Goal: Task Accomplishment & Management: Complete application form

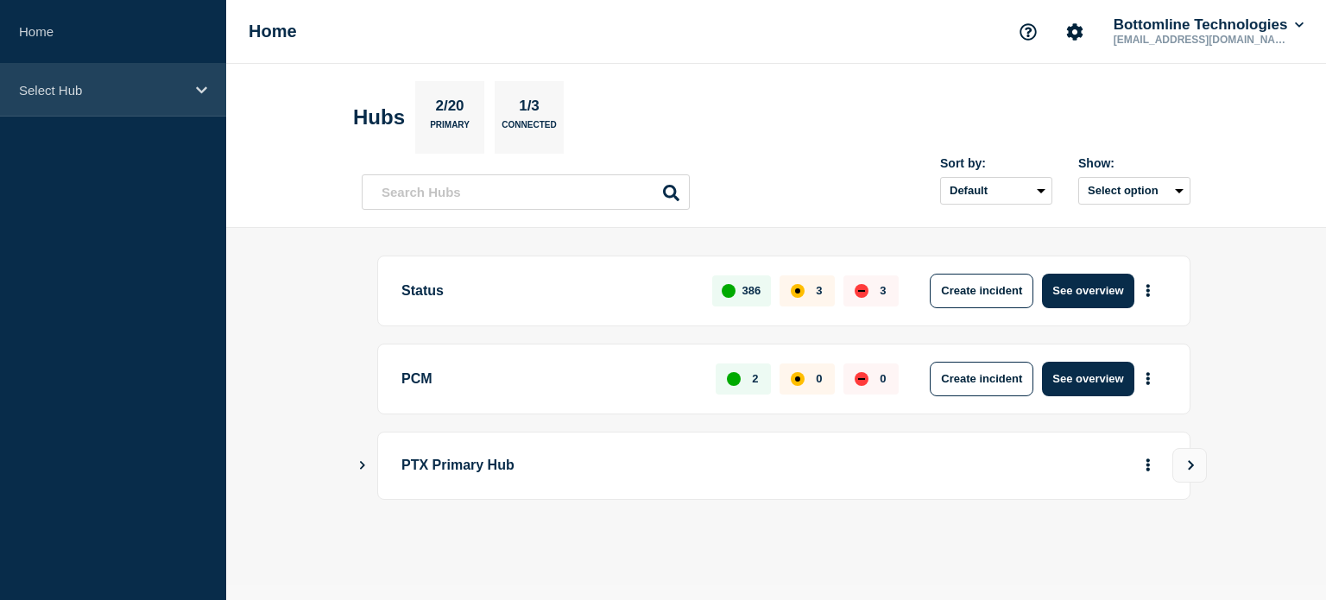
click at [164, 105] on div "Select Hub" at bounding box center [113, 90] width 226 height 53
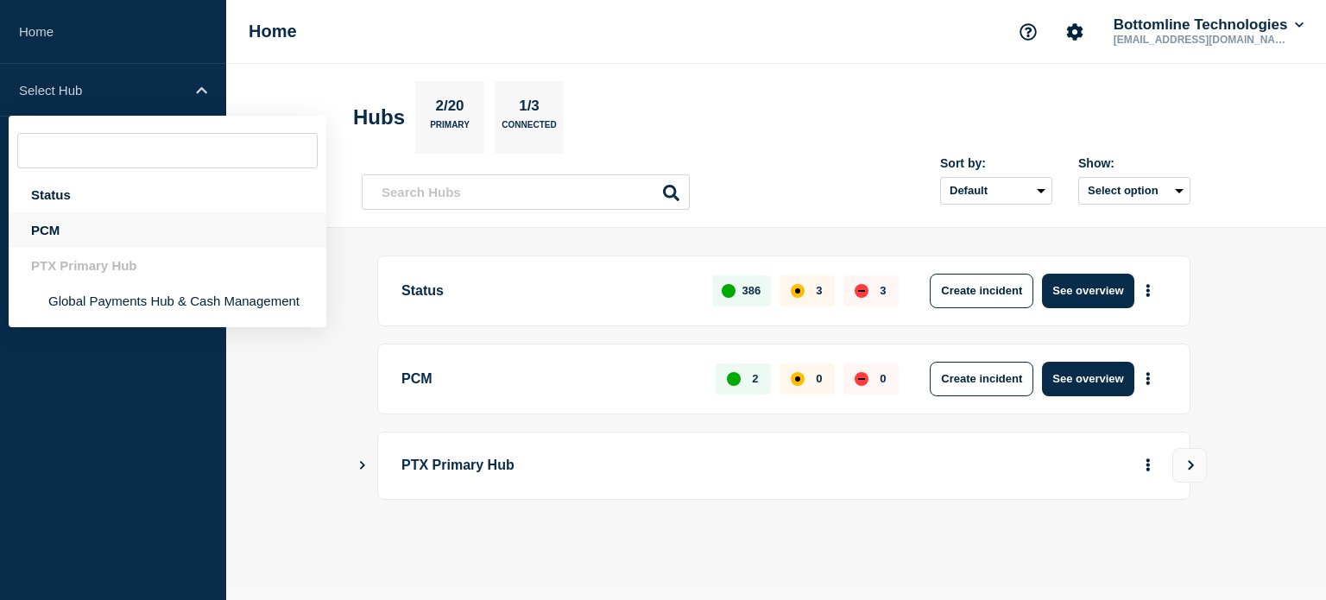
click at [103, 226] on div "PCM" at bounding box center [168, 229] width 318 height 35
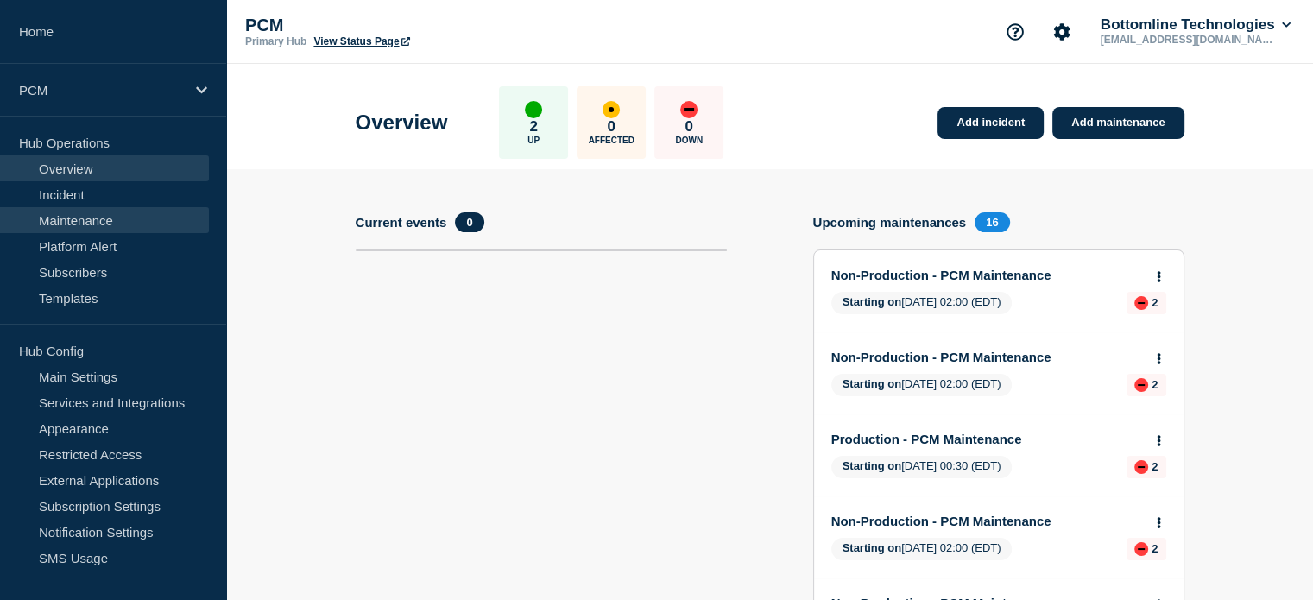
click at [143, 224] on link "Maintenance" at bounding box center [104, 220] width 209 height 26
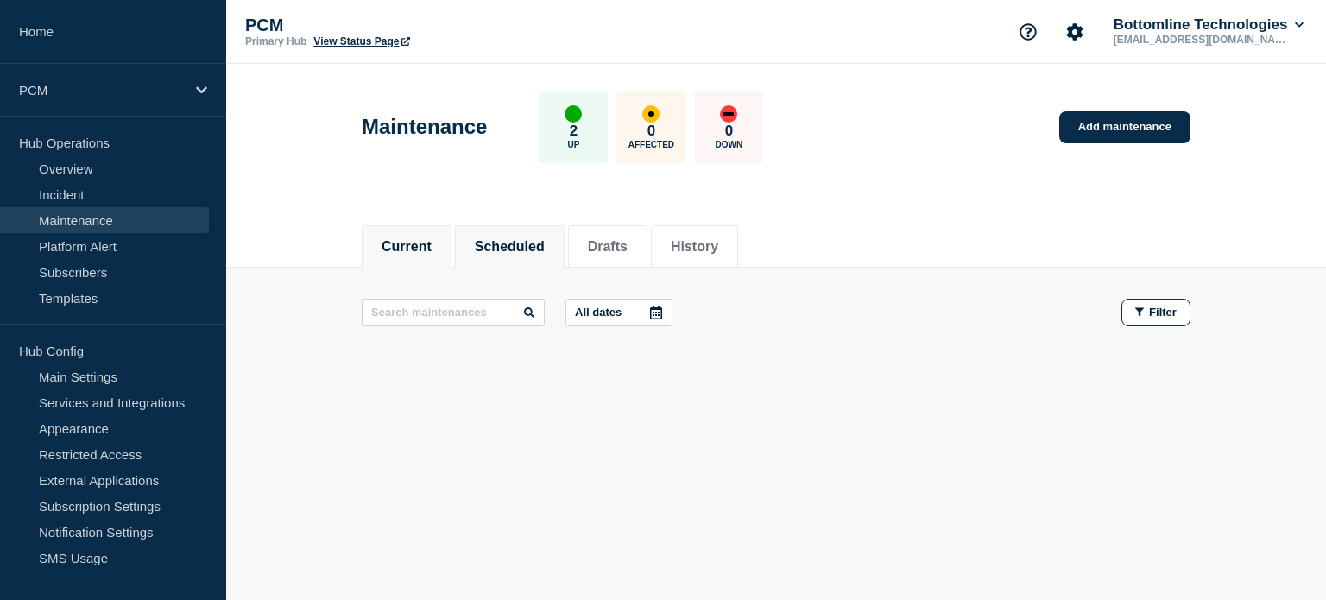
click at [514, 249] on button "Scheduled" at bounding box center [510, 247] width 70 height 16
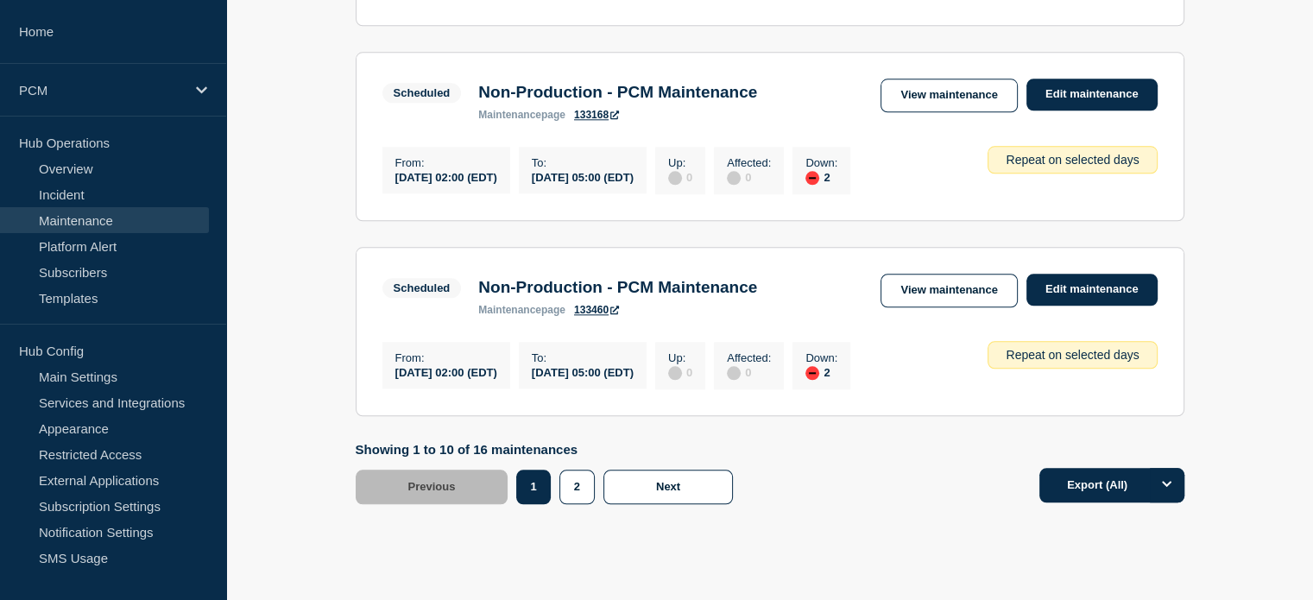
scroll to position [1978, 0]
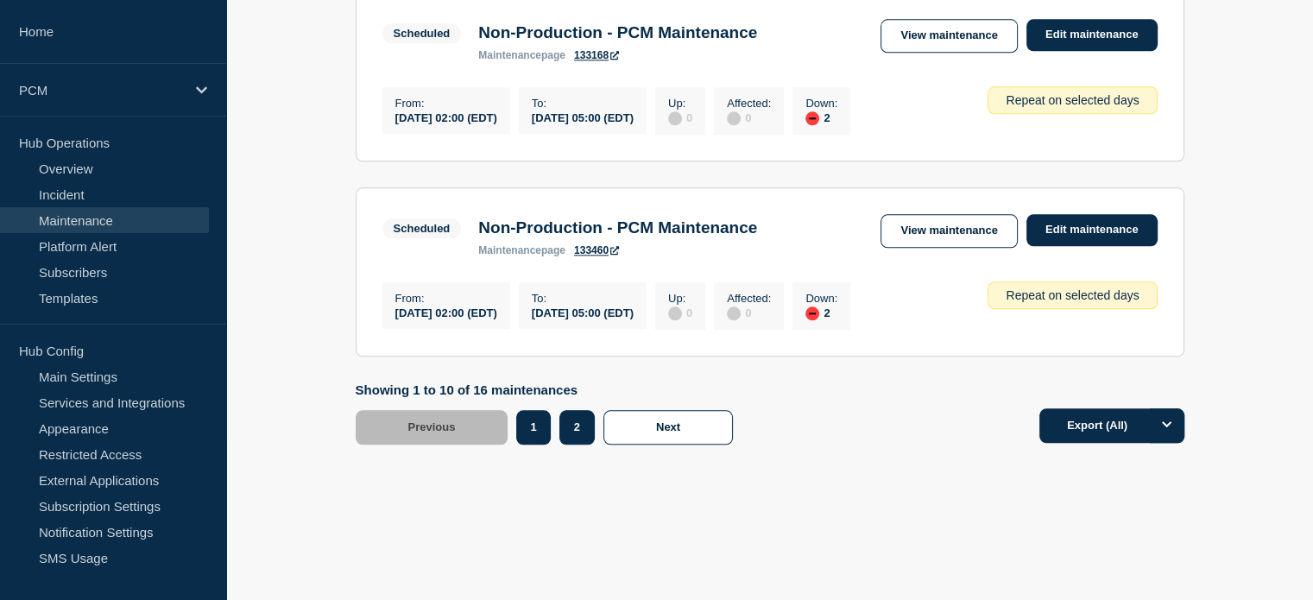
click at [564, 427] on button "2" at bounding box center [576, 427] width 35 height 35
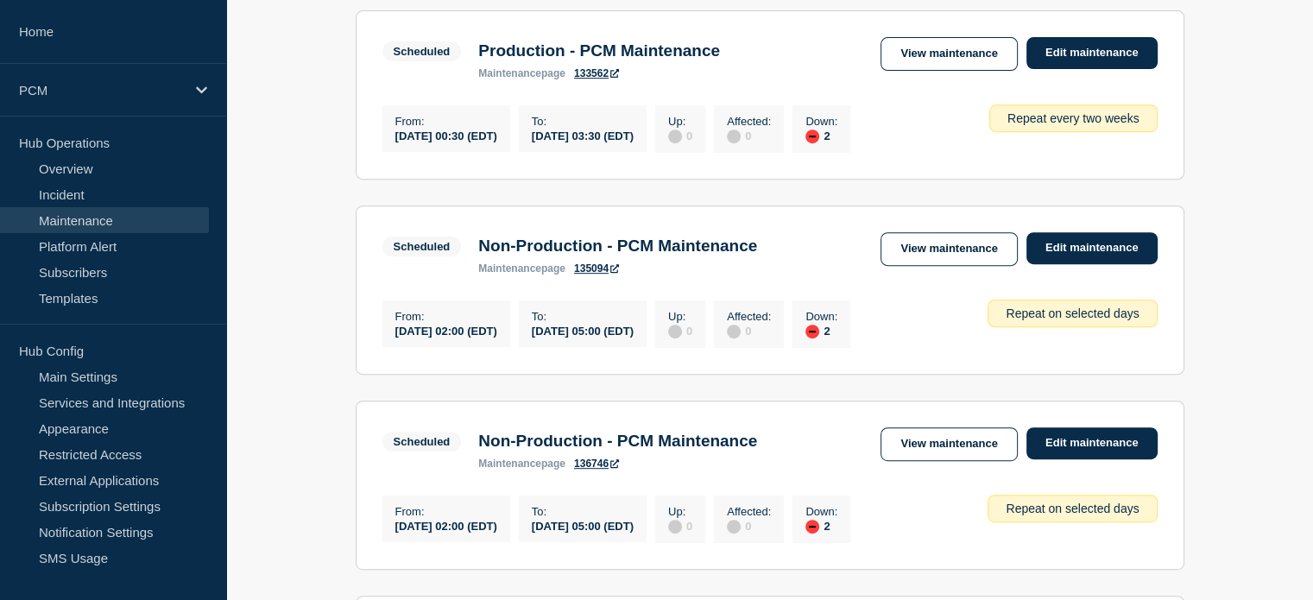
scroll to position [709, 0]
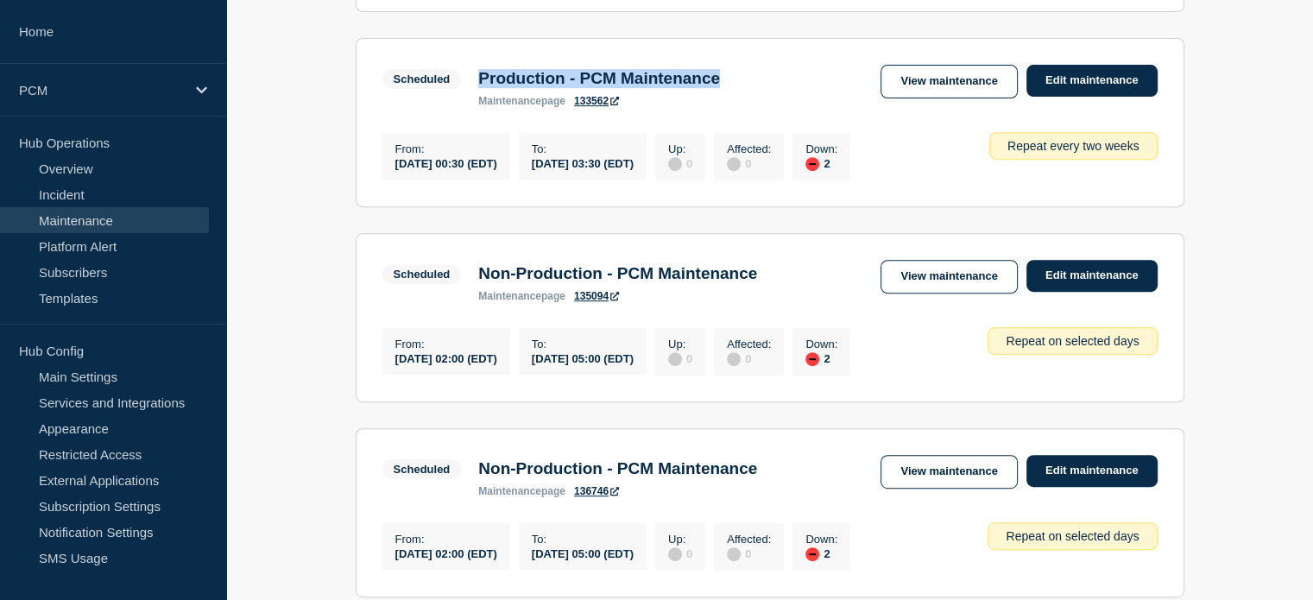
drag, startPoint x: 759, startPoint y: 122, endPoint x: 477, endPoint y: 101, distance: 282.1
click at [477, 101] on div "Scheduled Production - PCM Maintenance maintenance page 133562" at bounding box center [555, 86] width 347 height 42
copy h3 "Production - PCM Maintenance"
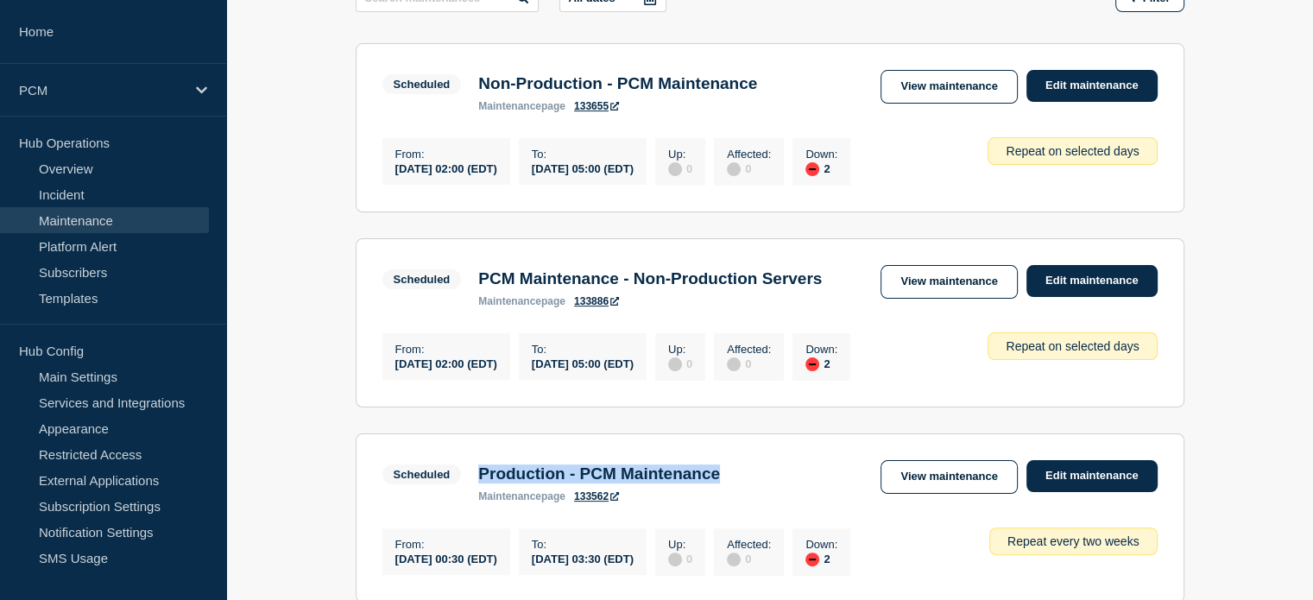
scroll to position [0, 0]
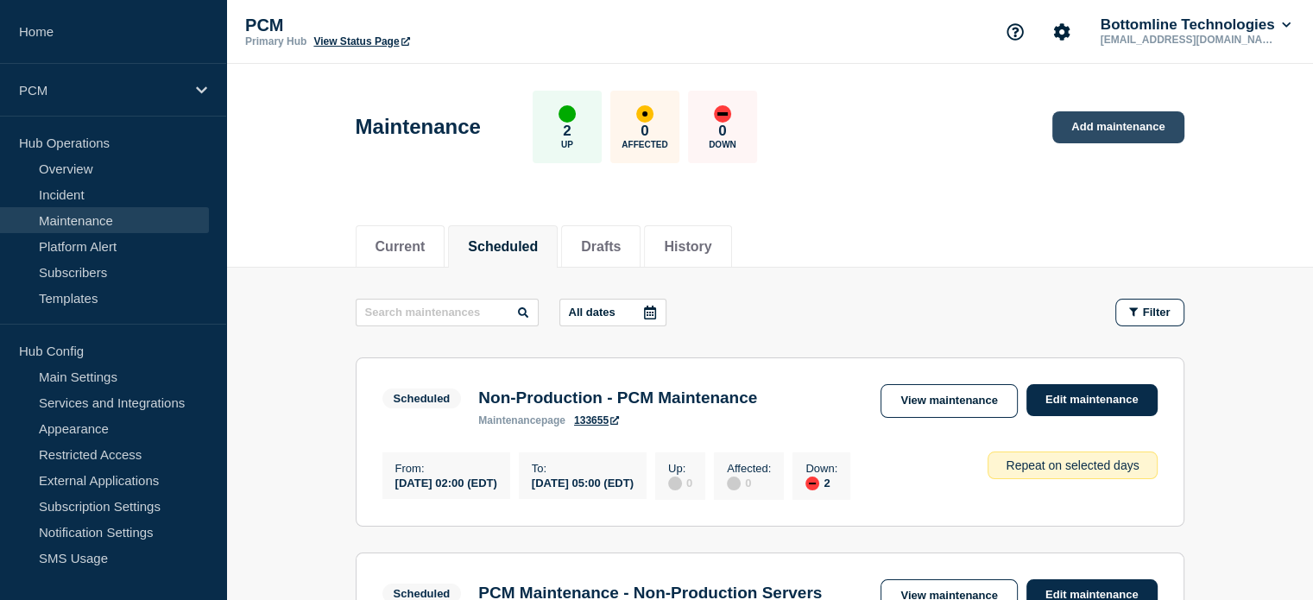
click at [1119, 119] on link "Add maintenance" at bounding box center [1117, 127] width 131 height 32
click at [1119, 132] on link "Add maintenance" at bounding box center [1117, 127] width 131 height 32
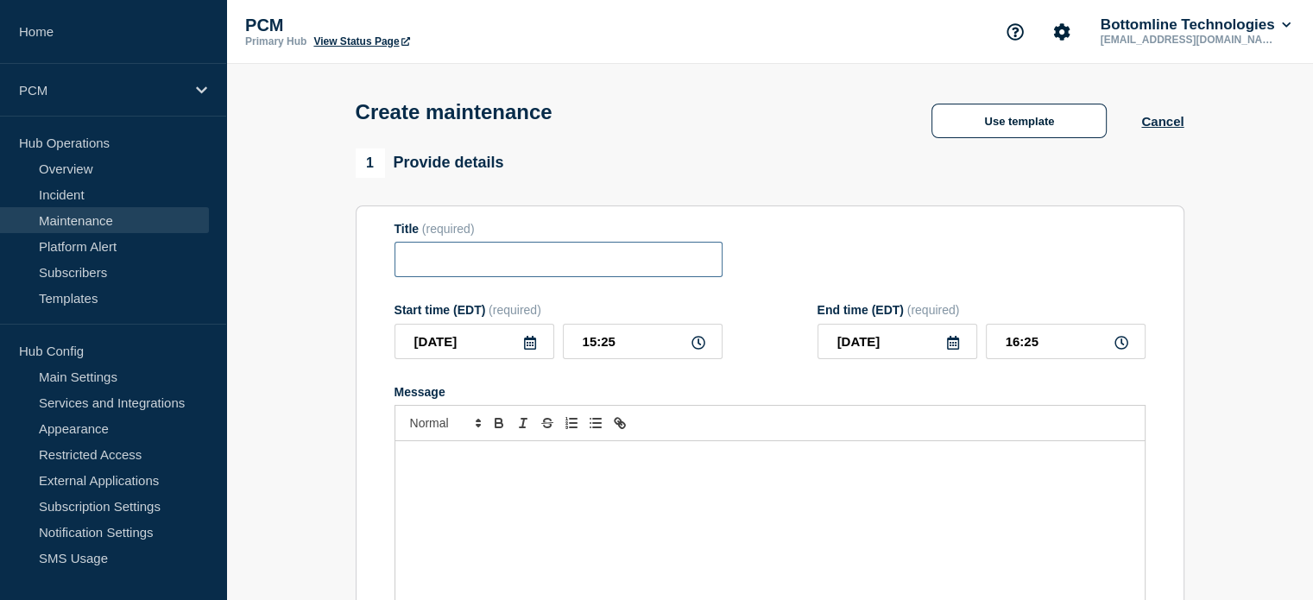
click at [487, 252] on input "Title" at bounding box center [558, 259] width 328 height 35
paste input "Production - PCM Maintenance"
type input "Production - PCM Maintenance"
click at [531, 344] on icon at bounding box center [530, 343] width 12 height 14
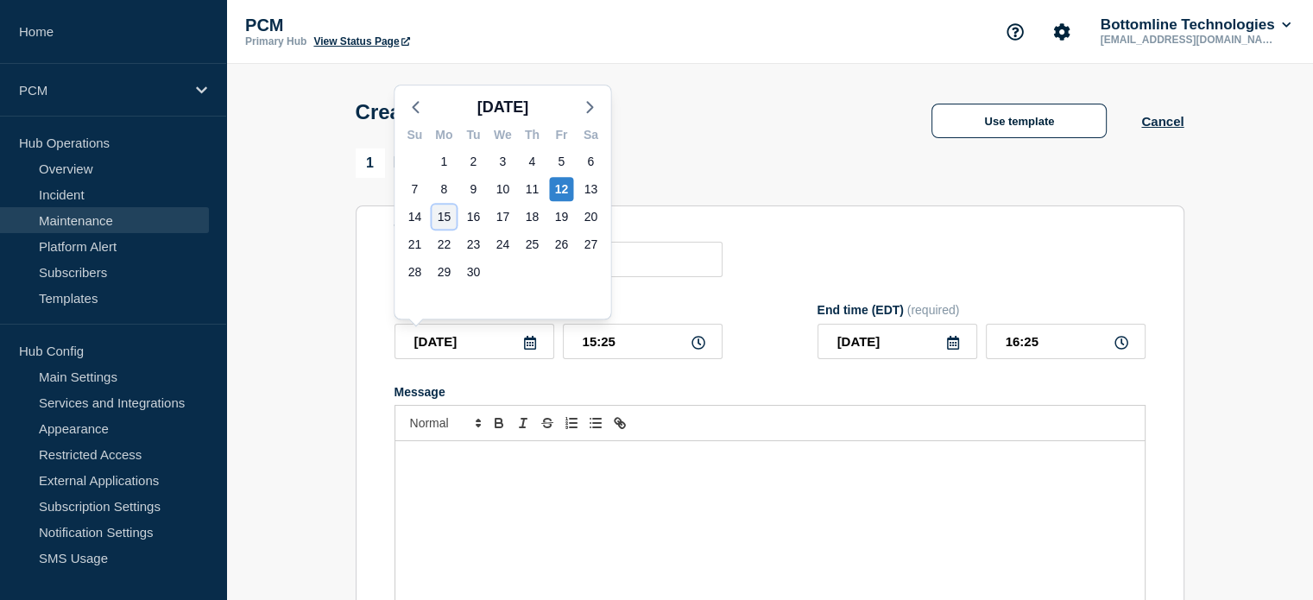
click at [442, 222] on div "15" at bounding box center [444, 217] width 24 height 24
type input "[DATE]"
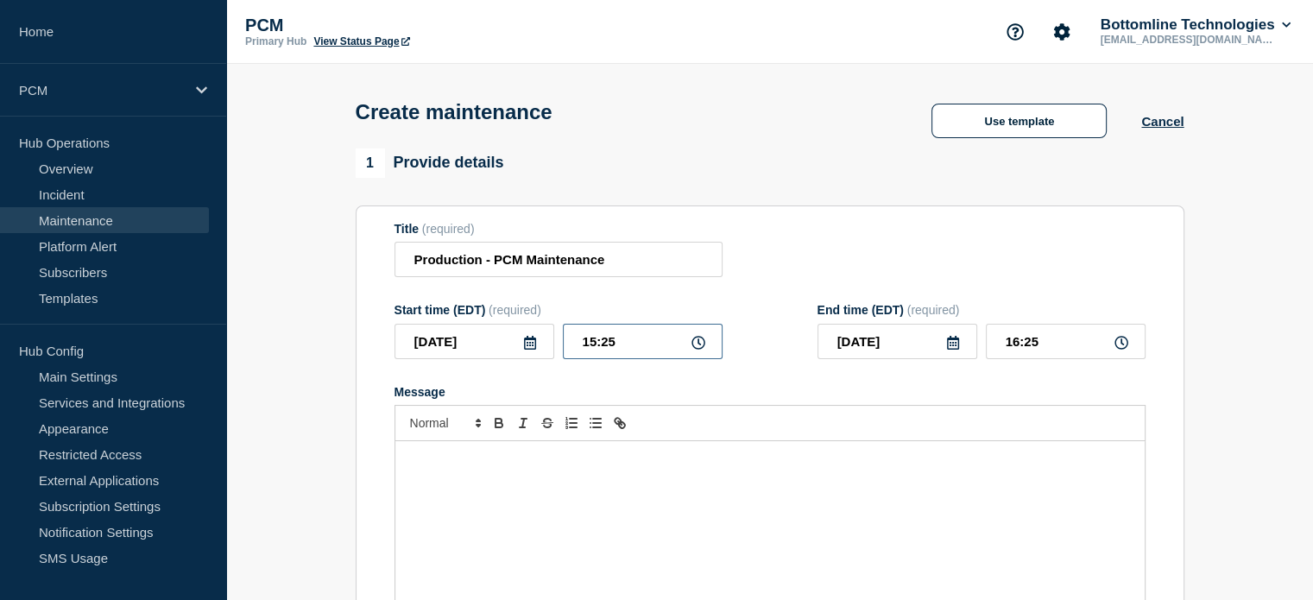
click at [590, 339] on input "15:25" at bounding box center [643, 341] width 160 height 35
type input "00:25"
type input "01:25"
type input "00:30"
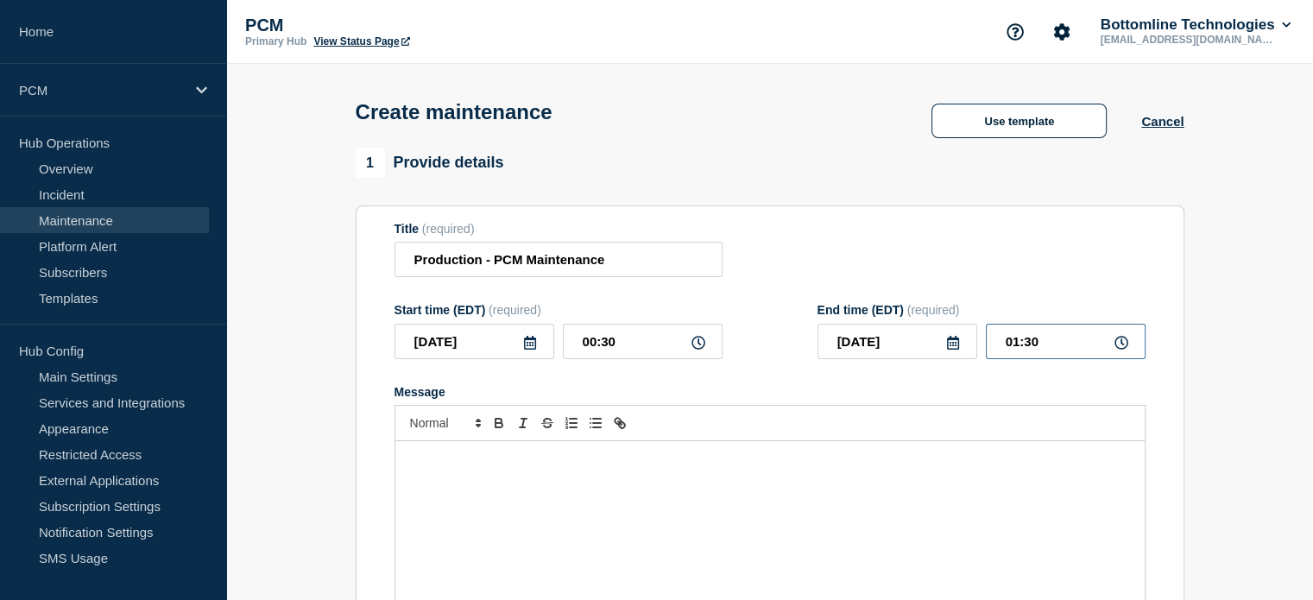
click at [1018, 341] on input "01:30" at bounding box center [1066, 341] width 160 height 35
type input "03:30"
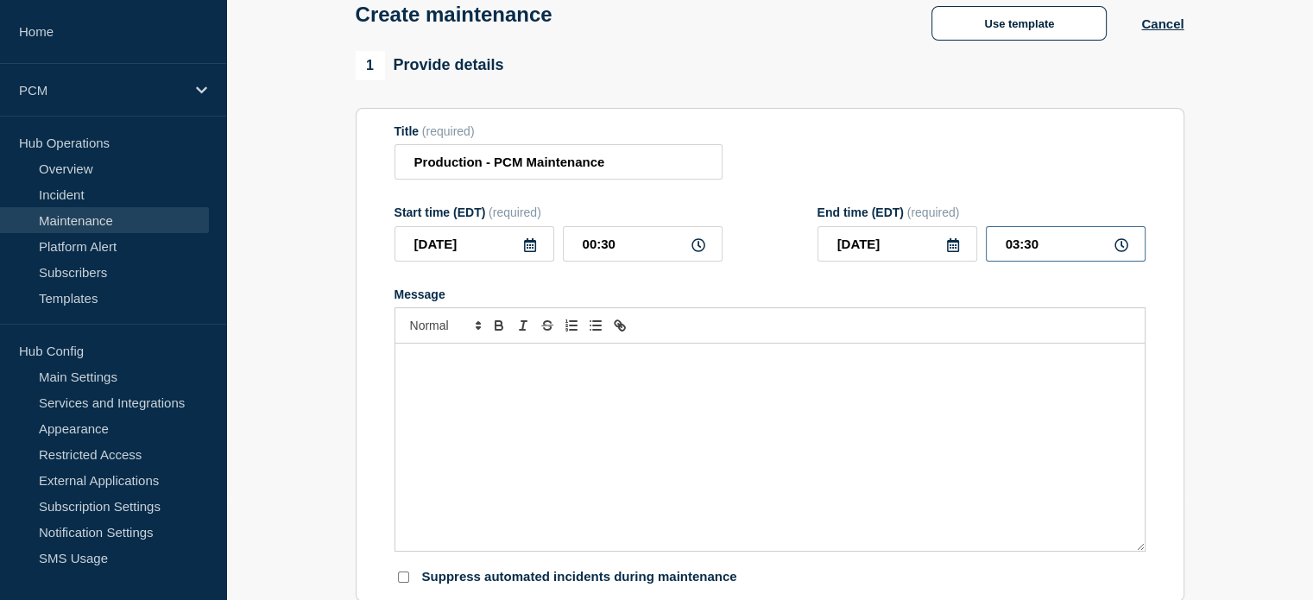
scroll to position [137, 0]
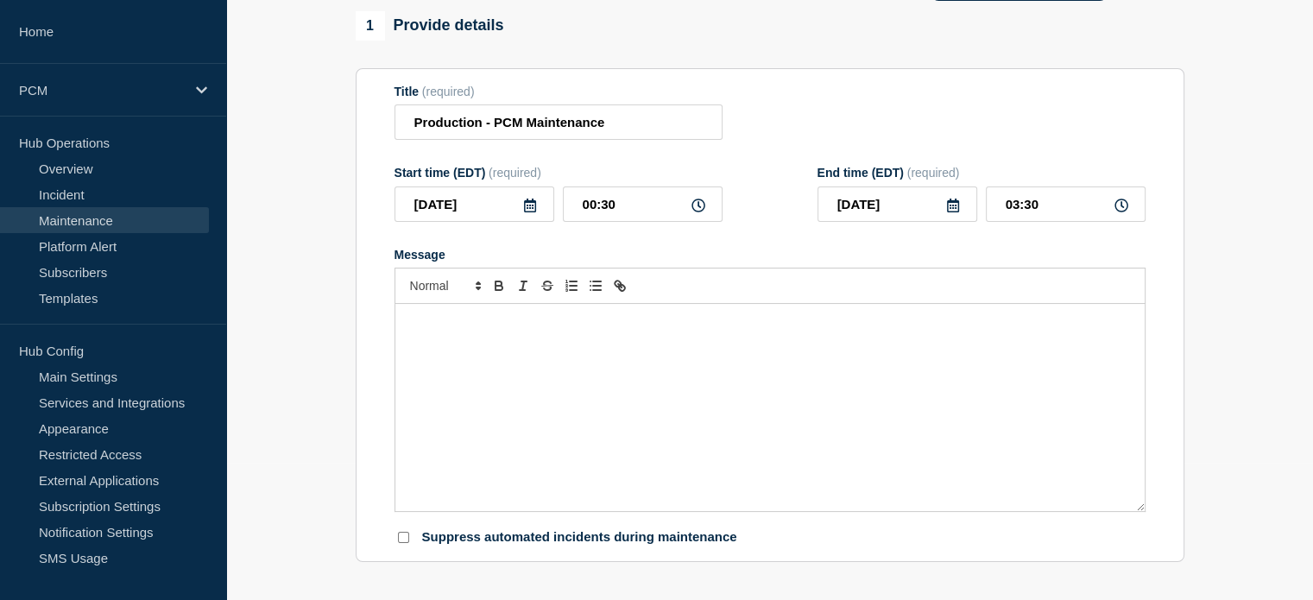
click at [640, 327] on p "Message" at bounding box center [769, 322] width 723 height 16
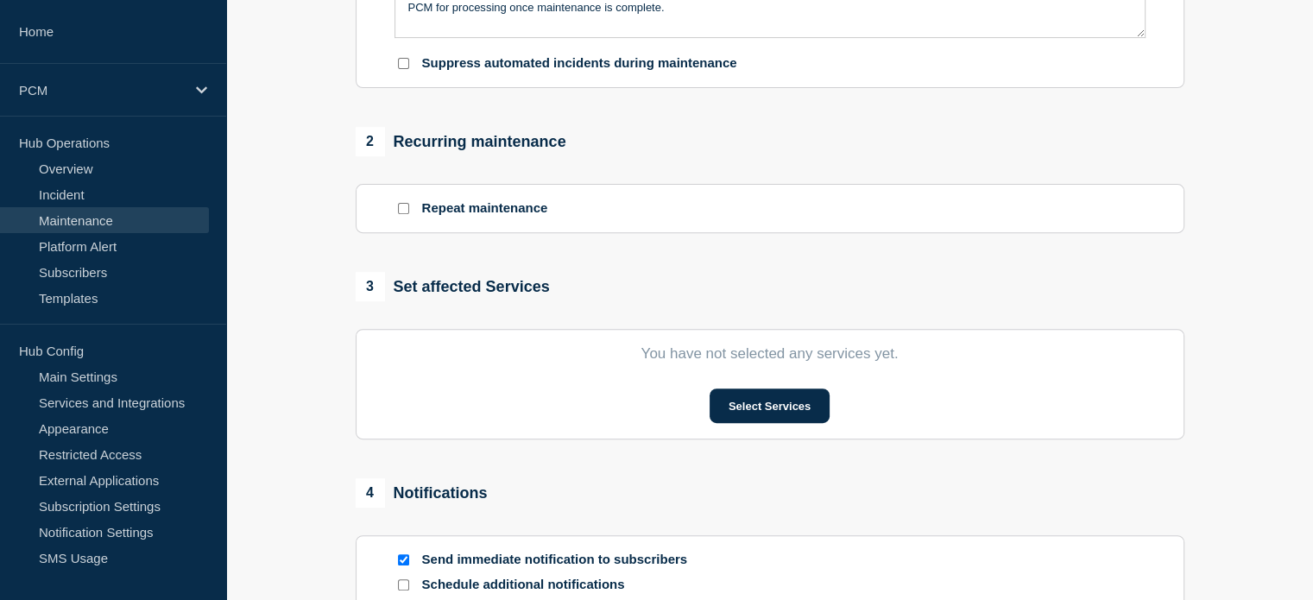
scroll to position [616, 0]
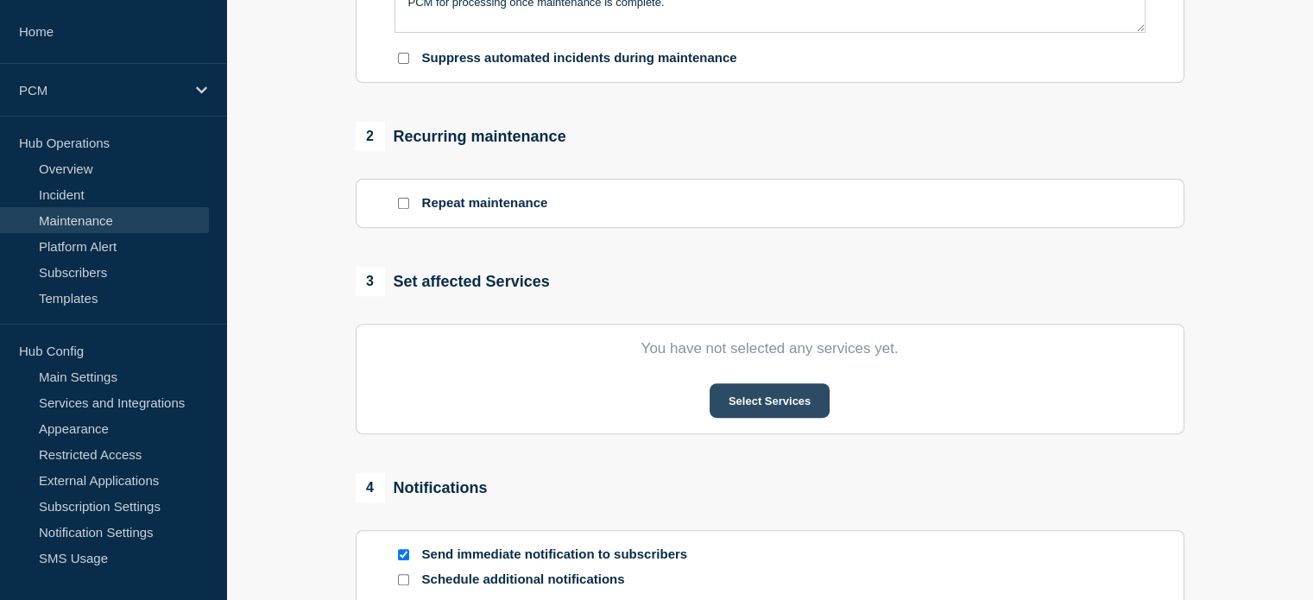
click at [724, 403] on button "Select Services" at bounding box center [769, 400] width 120 height 35
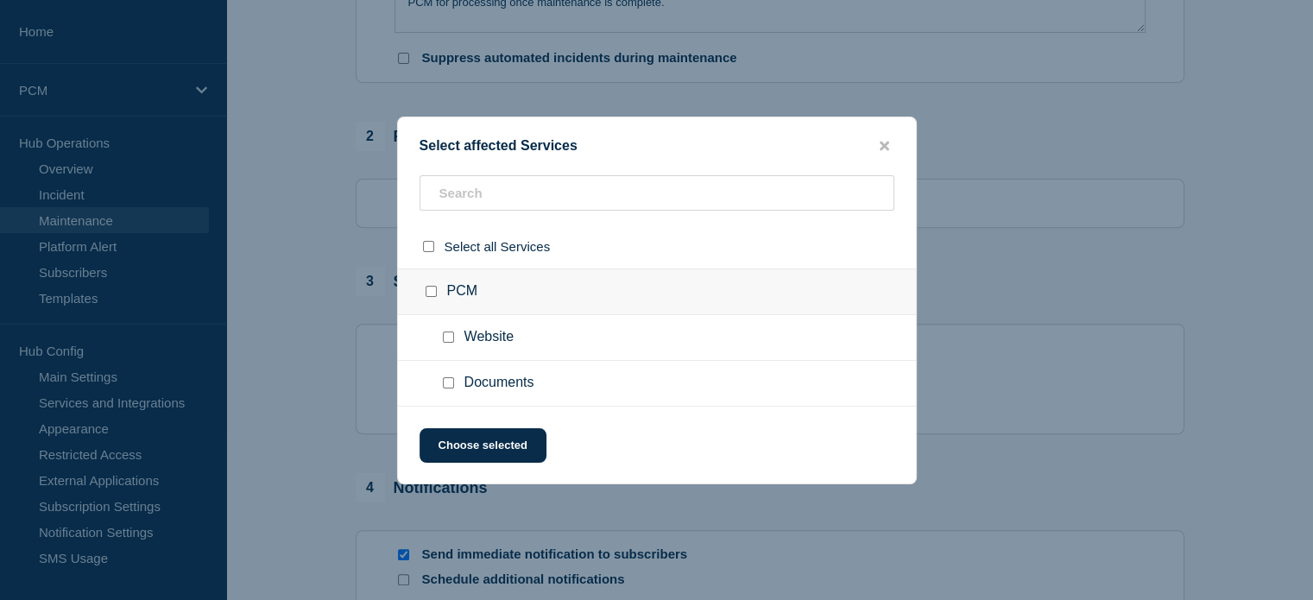
click at [424, 247] on input "select all checkbox" at bounding box center [428, 246] width 11 height 11
checkbox input "true"
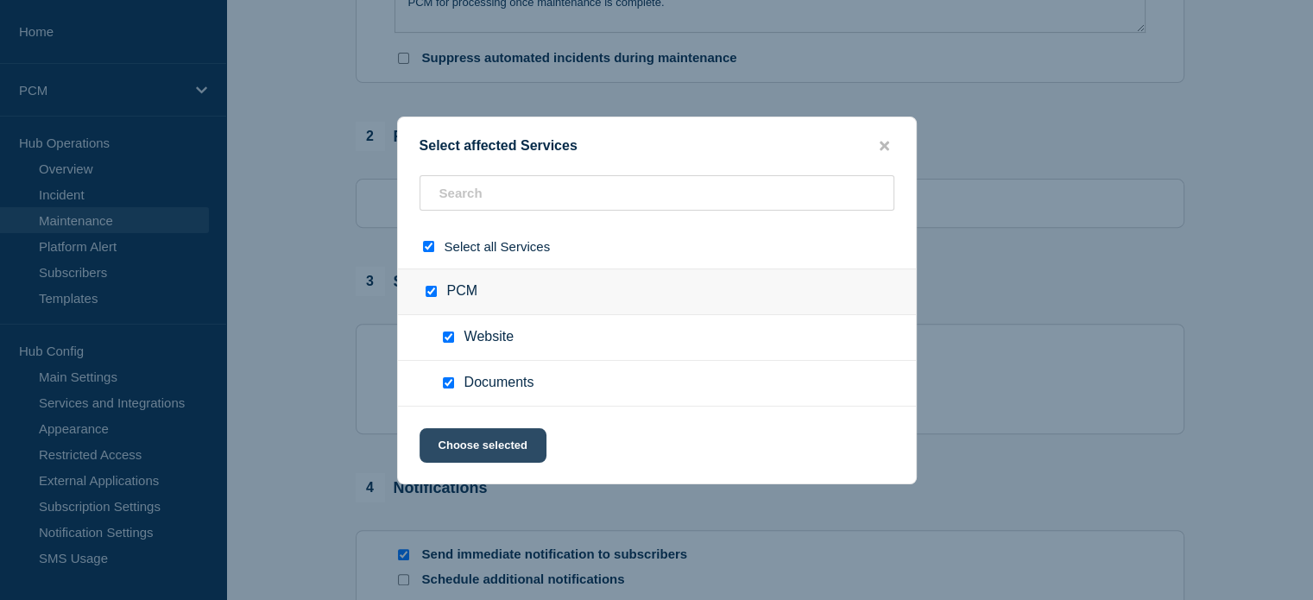
click at [491, 434] on button "Choose selected" at bounding box center [482, 445] width 127 height 35
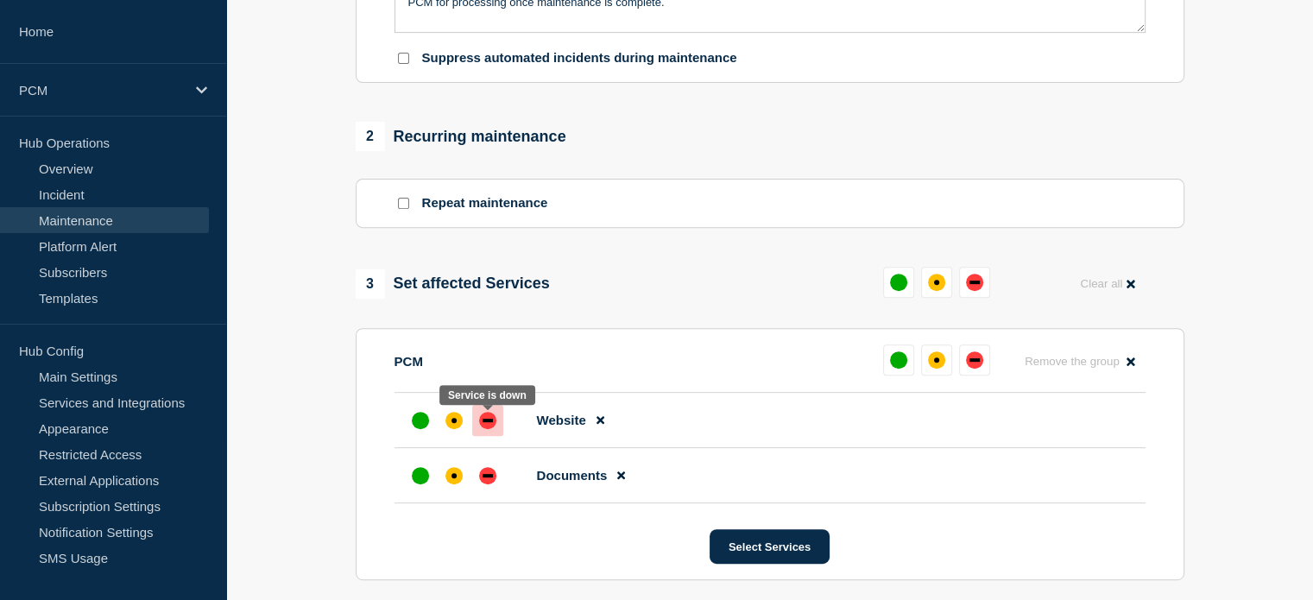
click at [494, 420] on div "down" at bounding box center [487, 420] width 17 height 17
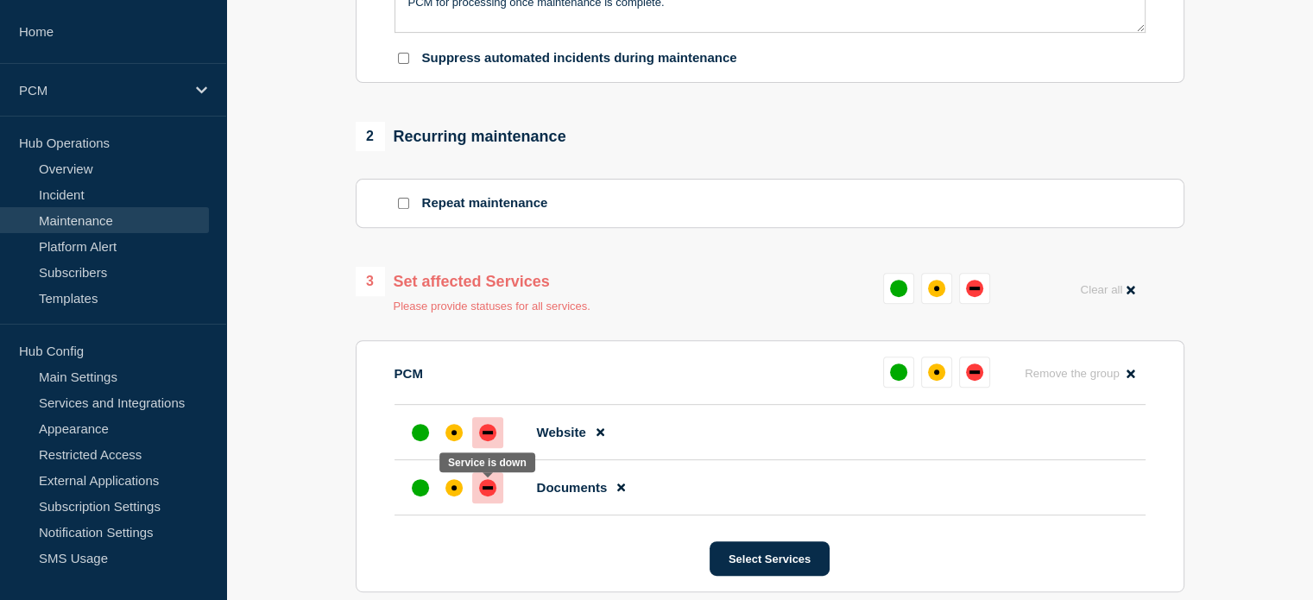
click at [489, 488] on div "down" at bounding box center [487, 487] width 17 height 17
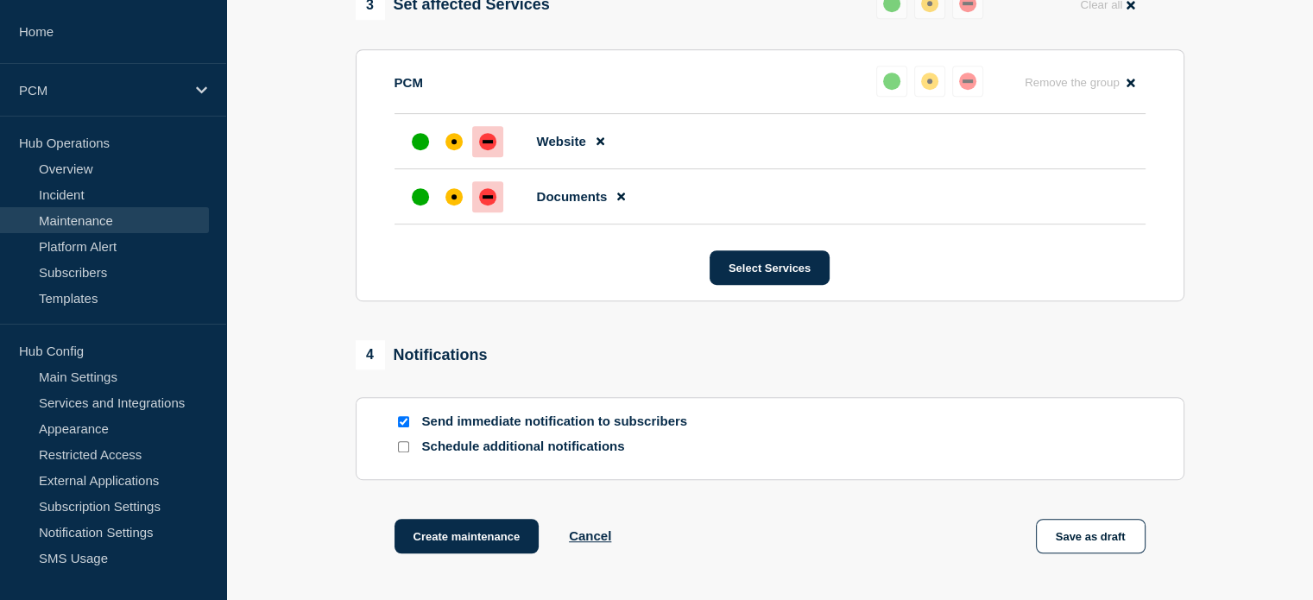
scroll to position [897, 0]
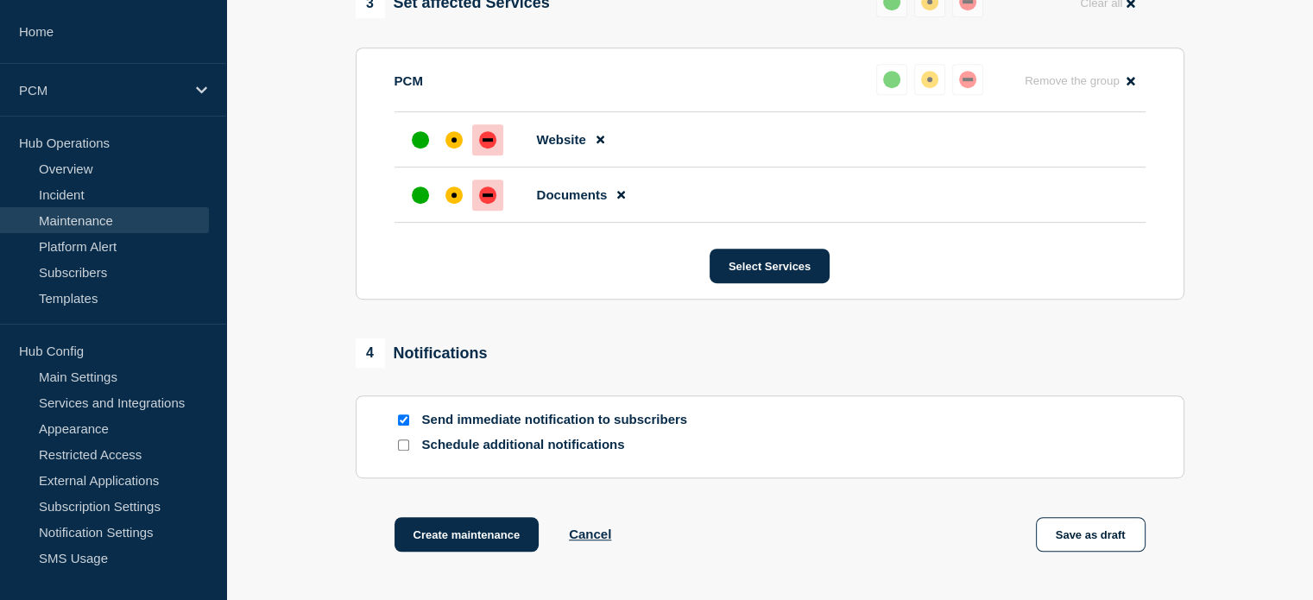
click at [402, 446] on input "Schedule additional notifications" at bounding box center [403, 444] width 11 height 11
checkbox input "true"
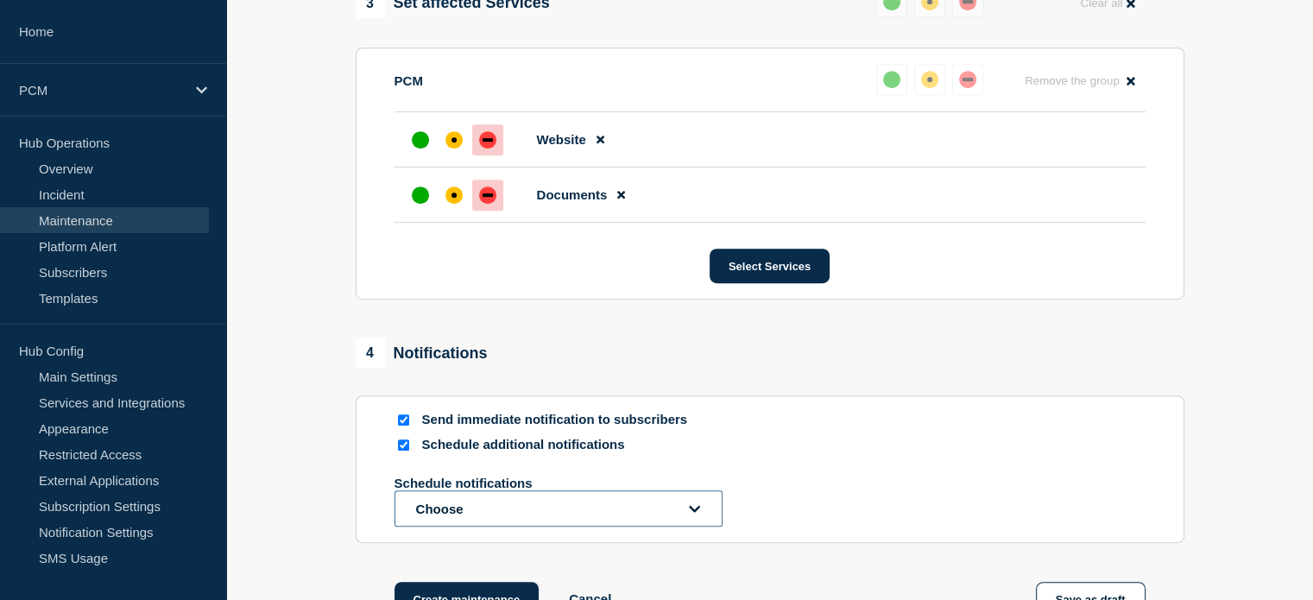
click at [533, 507] on button "Choose" at bounding box center [558, 508] width 328 height 36
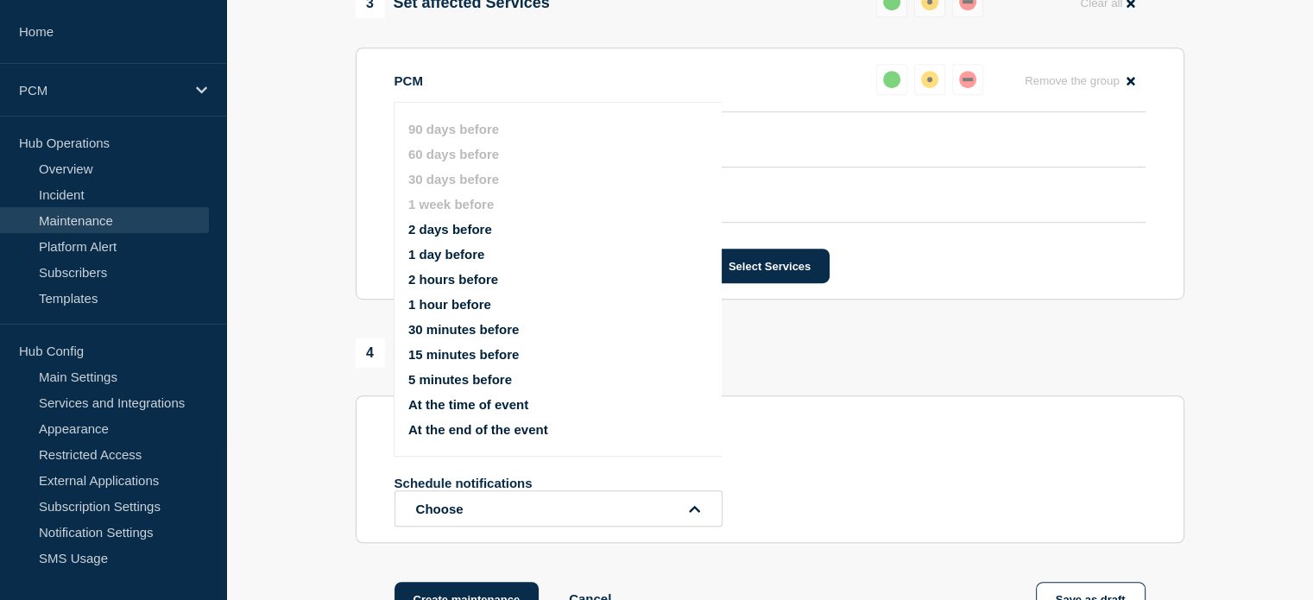
click at [463, 273] on button "2 hours before" at bounding box center [453, 279] width 90 height 15
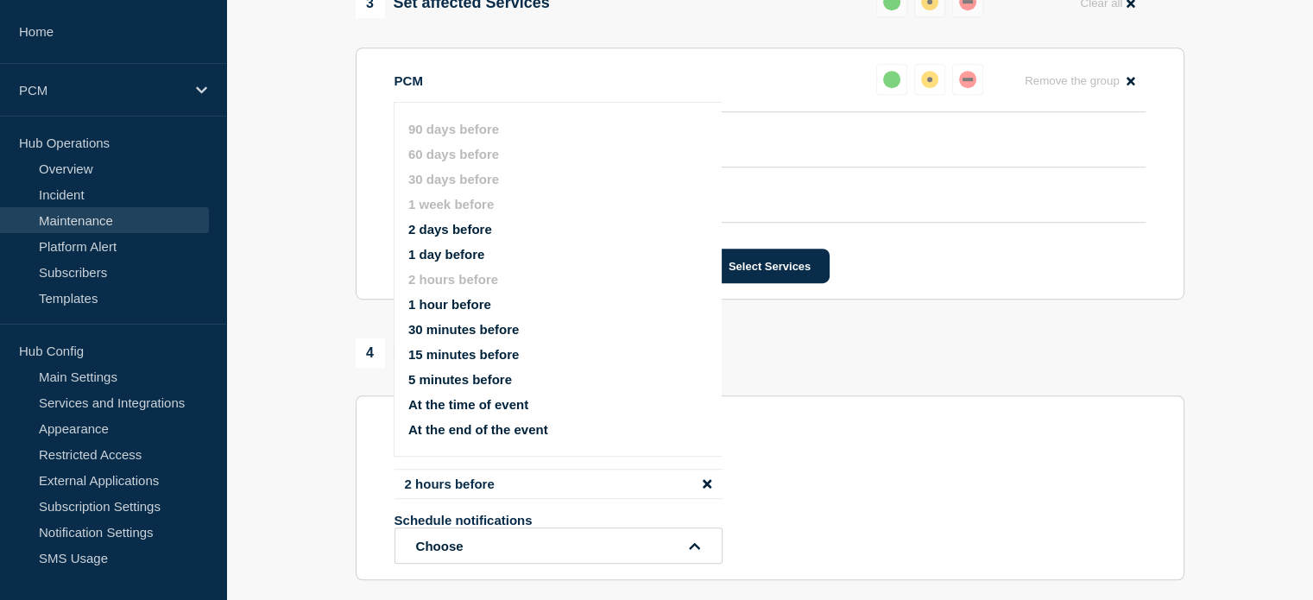
click at [843, 386] on div "4 Notifications Send immediate notification to subscribers Schedule additional …" at bounding box center [770, 459] width 829 height 242
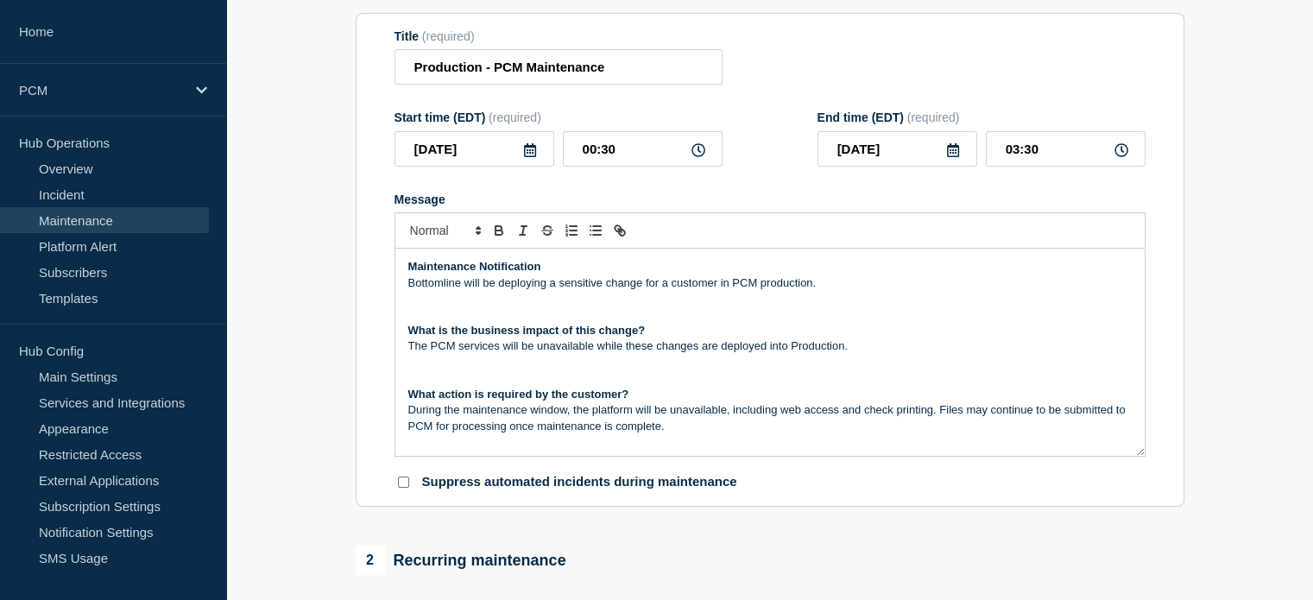
scroll to position [0, 0]
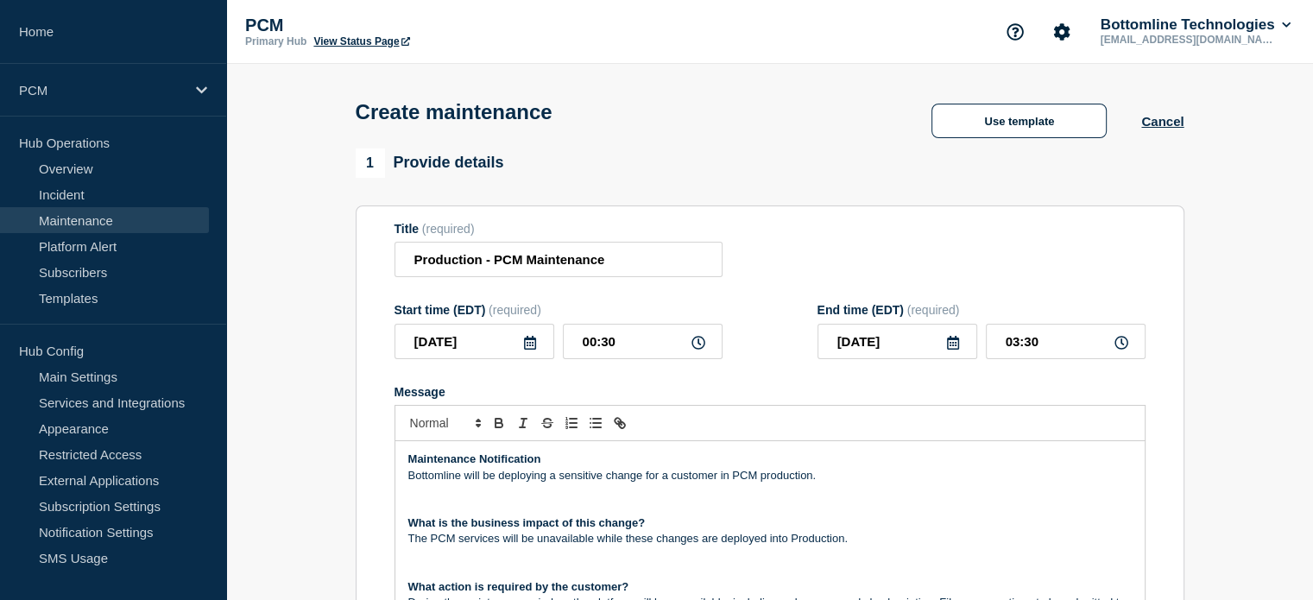
click at [535, 350] on icon at bounding box center [530, 343] width 14 height 14
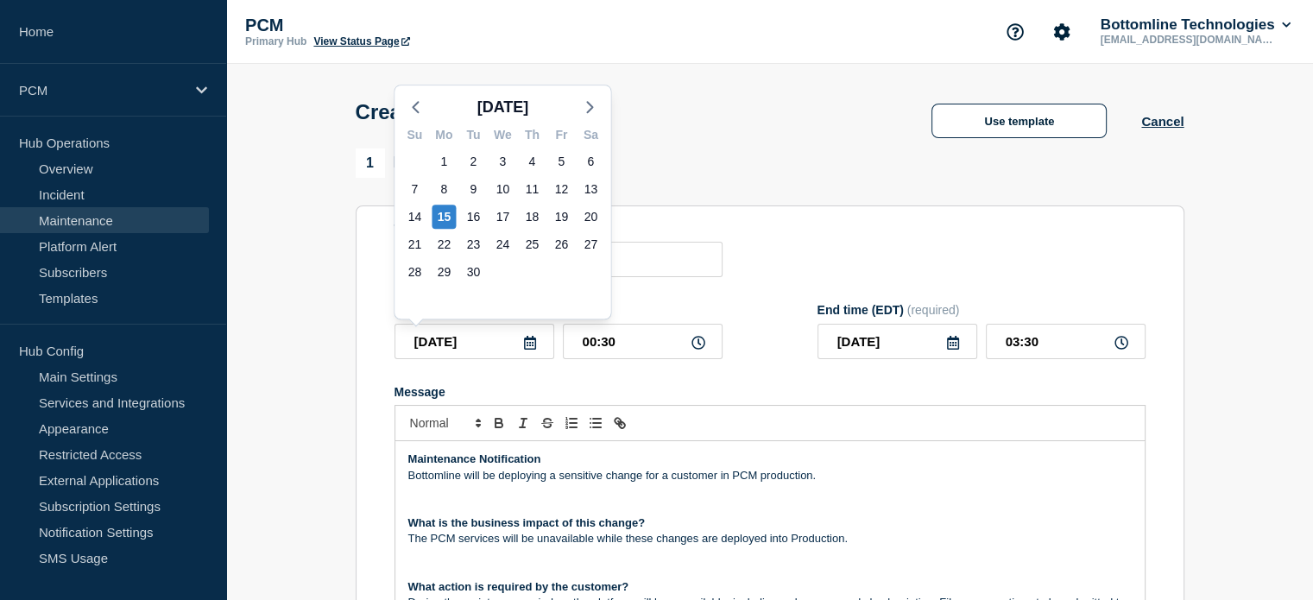
click at [797, 245] on div "Title (required) Production - PCM Maintenance" at bounding box center [769, 250] width 751 height 56
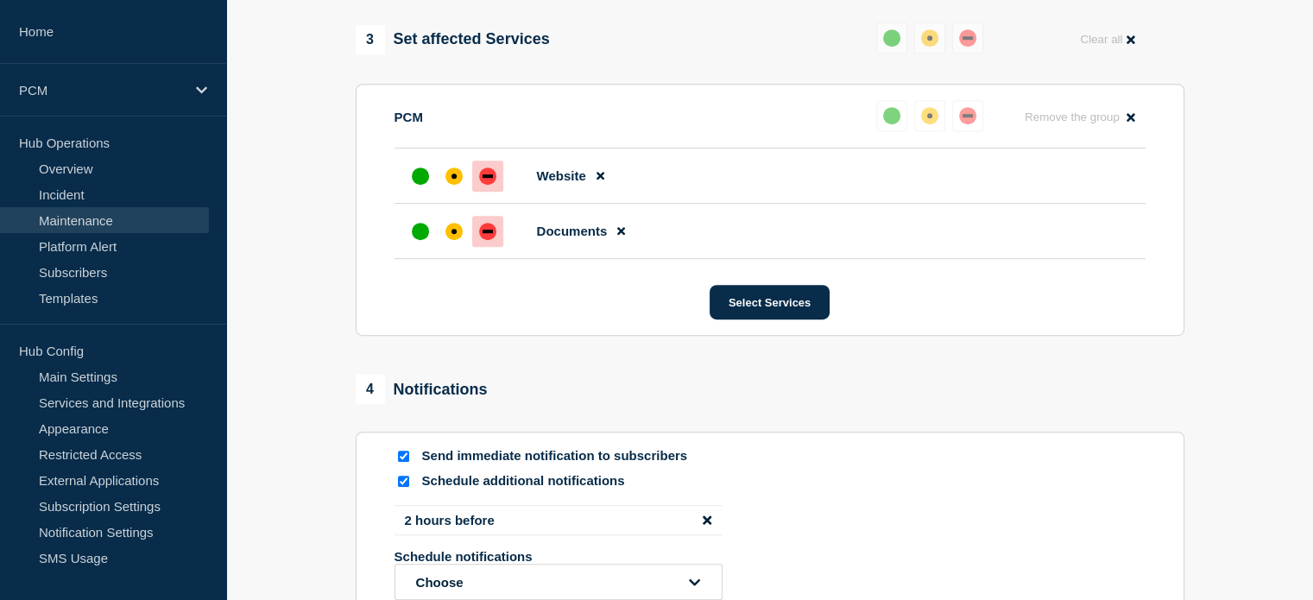
scroll to position [1152, 0]
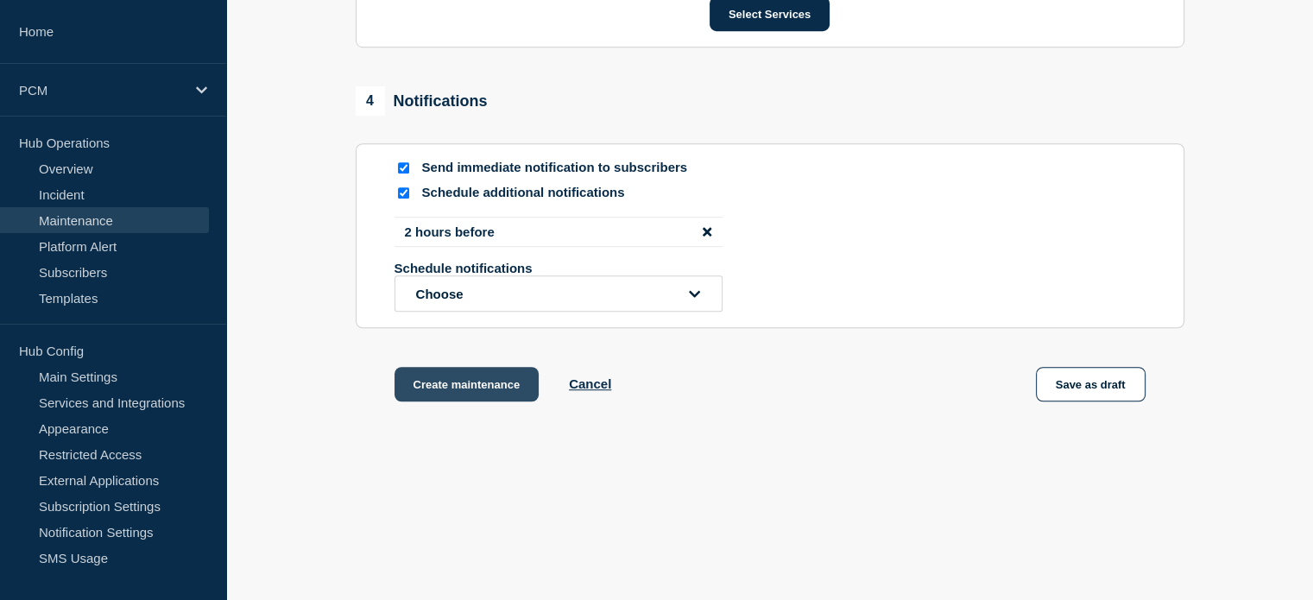
click at [432, 396] on button "Create maintenance" at bounding box center [466, 384] width 145 height 35
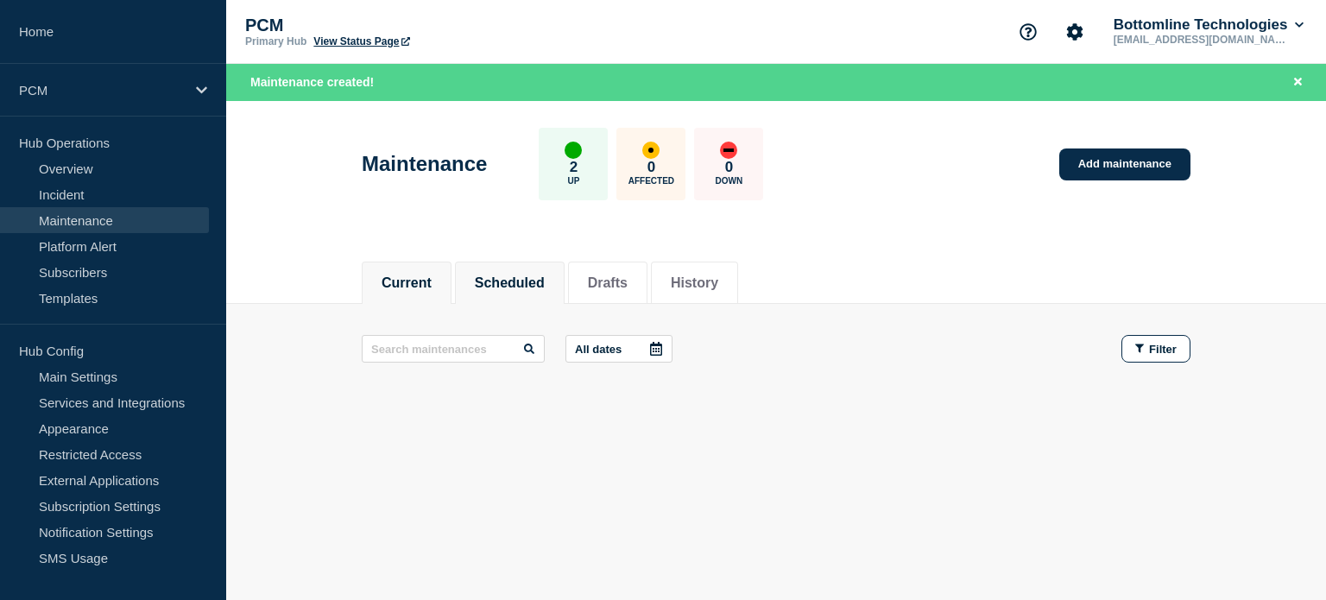
click at [511, 276] on button "Scheduled" at bounding box center [510, 283] width 70 height 16
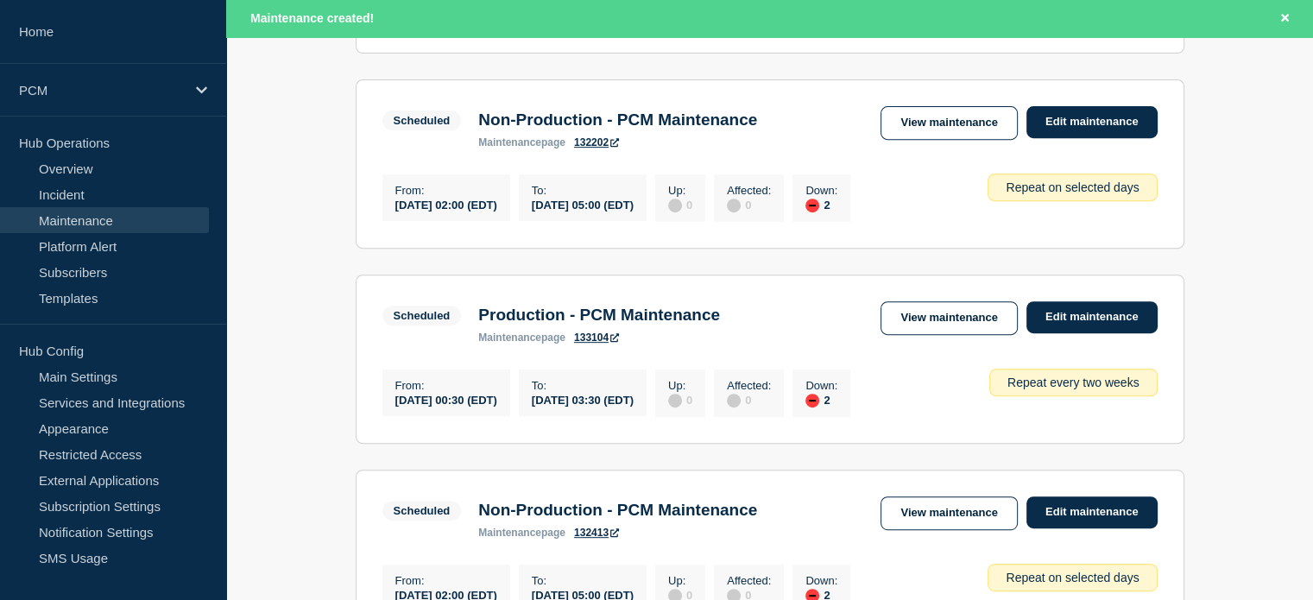
scroll to position [722, 0]
